Goal: Information Seeking & Learning: Learn about a topic

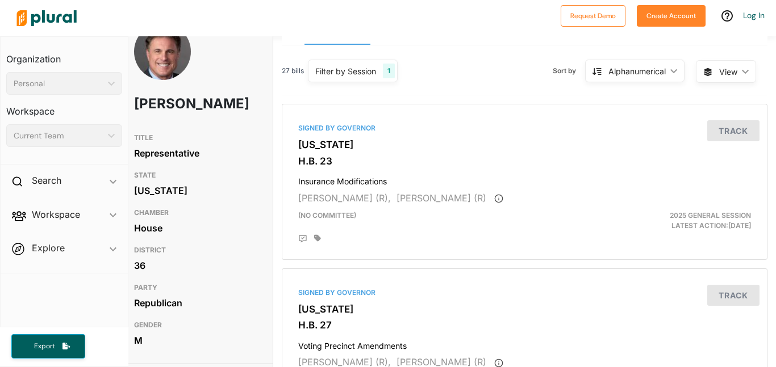
scroll to position [0, 9]
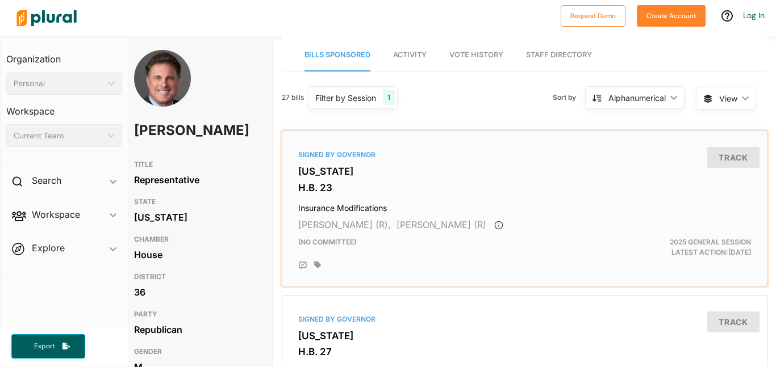
click at [282, 148] on div "Signed by Governor Utah H.B. 23 Insurance Modifications Jim Dunnigan (R), Evan …" at bounding box center [525, 209] width 486 height 156
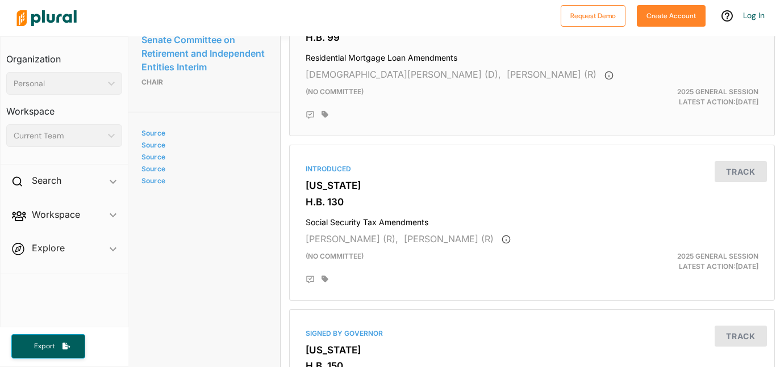
scroll to position [1138, 1]
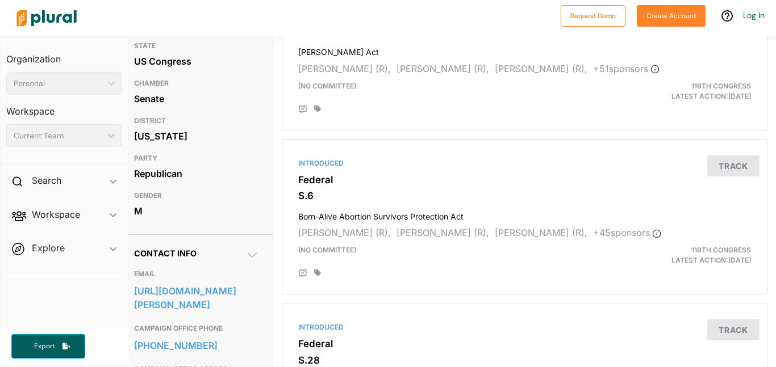
scroll to position [0, 9]
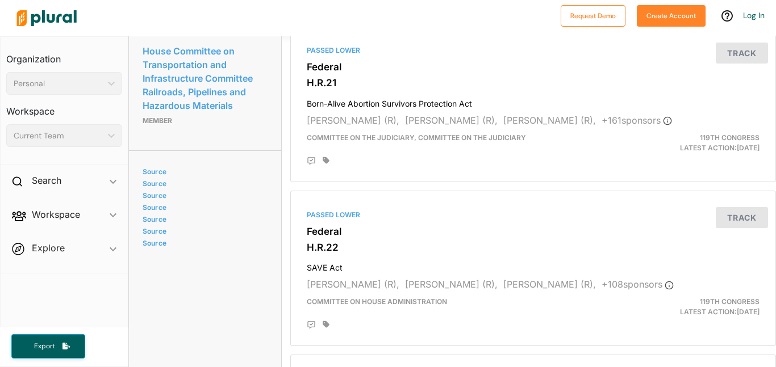
scroll to position [1658, 0]
